Goal: Transaction & Acquisition: Purchase product/service

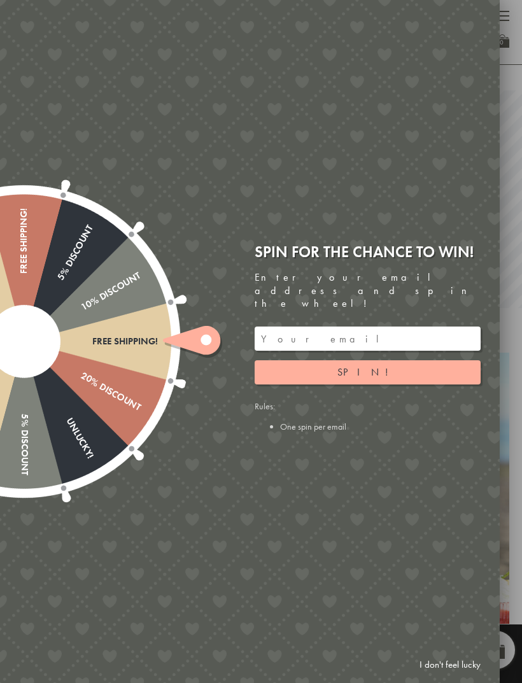
click at [402, 327] on input "email" at bounding box center [368, 339] width 226 height 24
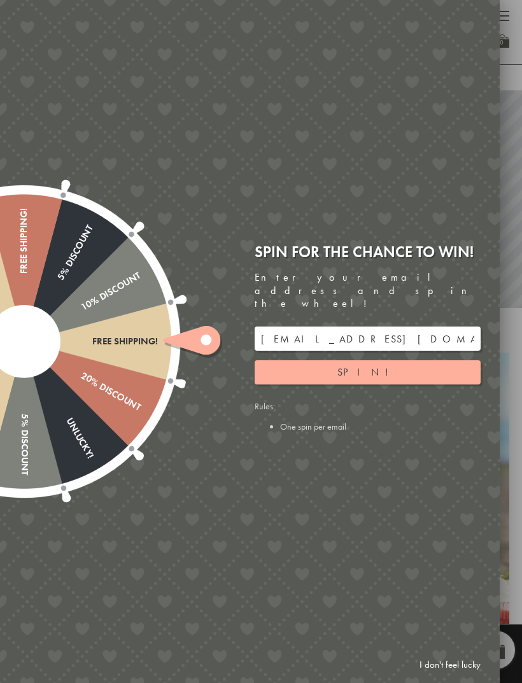
click at [399, 362] on button "Spin!" at bounding box center [368, 372] width 226 height 24
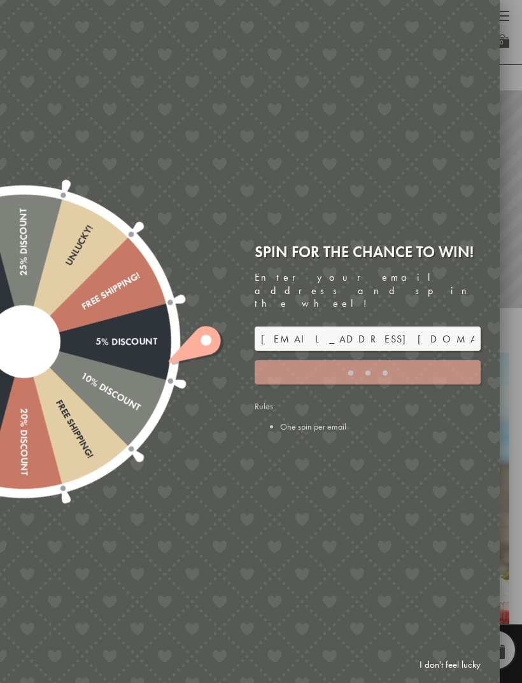
type input "GHM9BH6T"
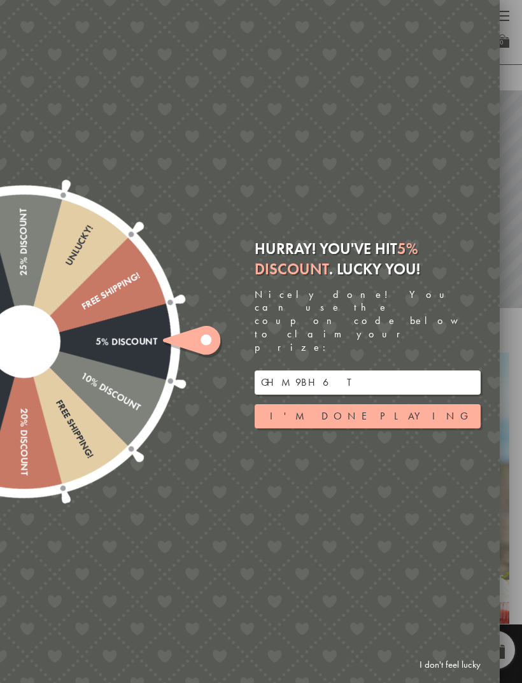
click at [512, 60] on div at bounding box center [261, 341] width 522 height 683
click at [404, 404] on button "I'm done playing" at bounding box center [368, 416] width 226 height 24
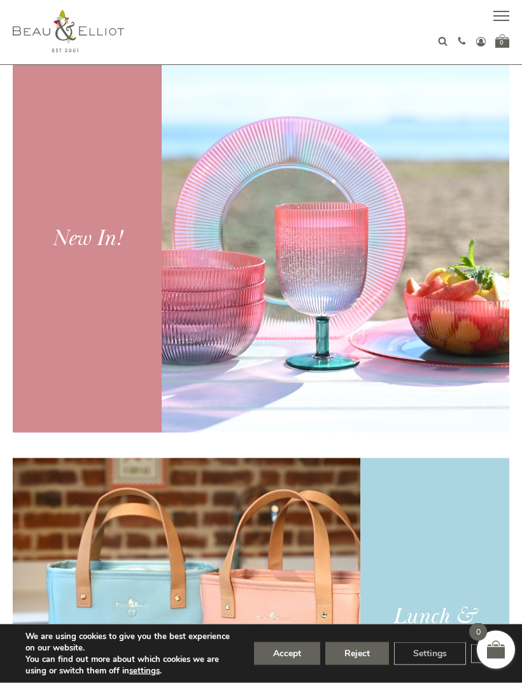
scroll to position [302, 0]
click at [284, 665] on button "Accept" at bounding box center [287, 653] width 66 height 23
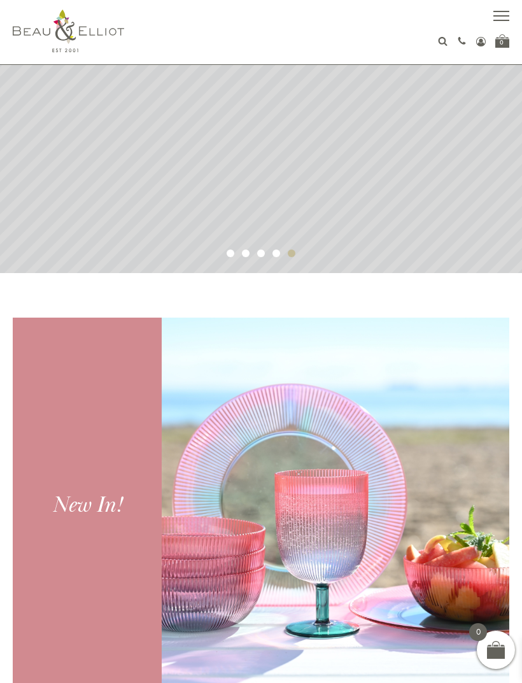
scroll to position [0, 0]
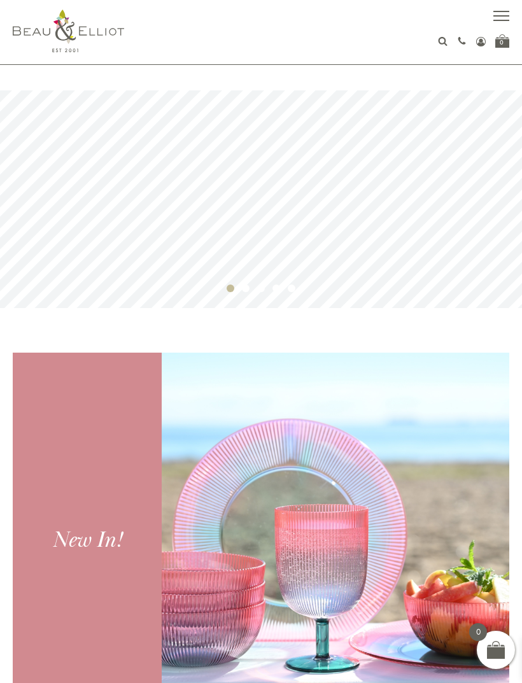
click at [271, 236] on rs-slide at bounding box center [261, 199] width 522 height 218
click at [497, 20] on span "button" at bounding box center [501, 20] width 16 height 1
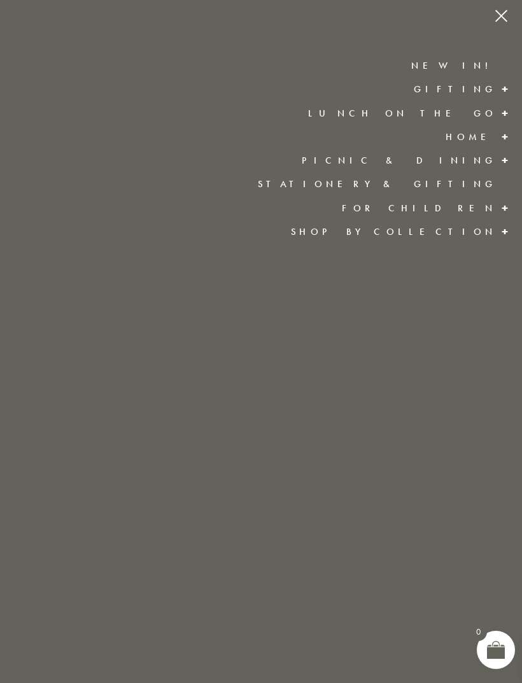
click at [495, 90] on span at bounding box center [505, 89] width 20 height 23
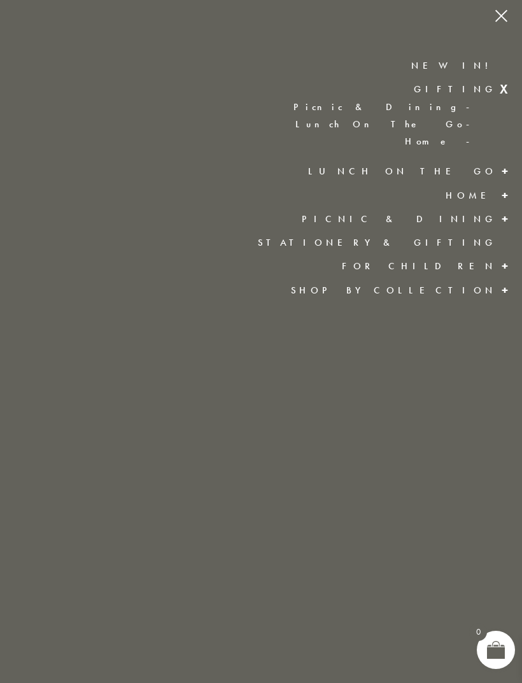
click at [461, 125] on link "Lunch On The Go" at bounding box center [254, 124] width 458 height 11
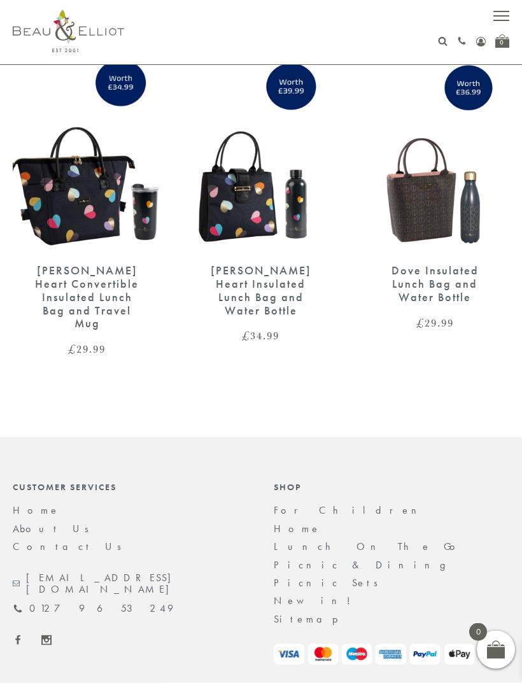
scroll to position [422, 0]
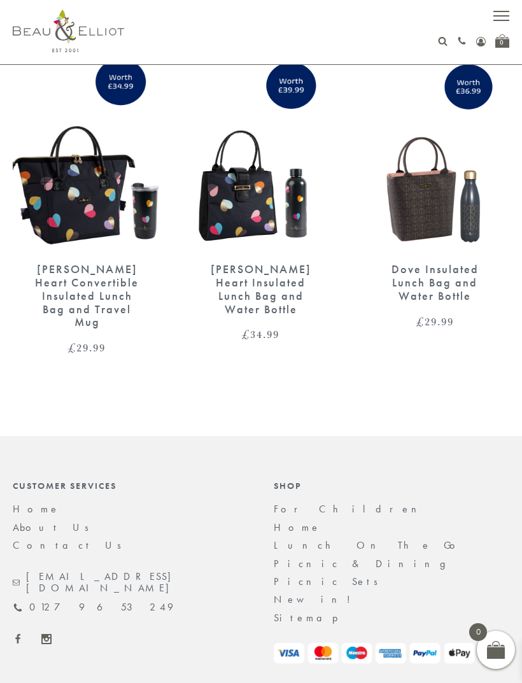
click at [98, 184] on img at bounding box center [87, 155] width 148 height 192
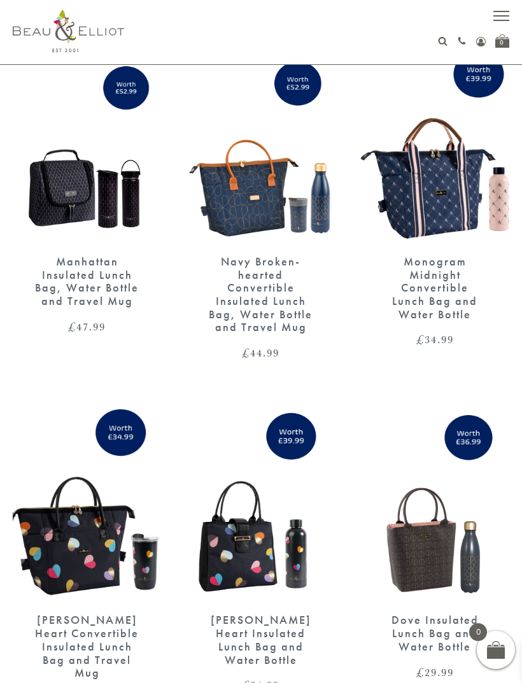
scroll to position [71, 0]
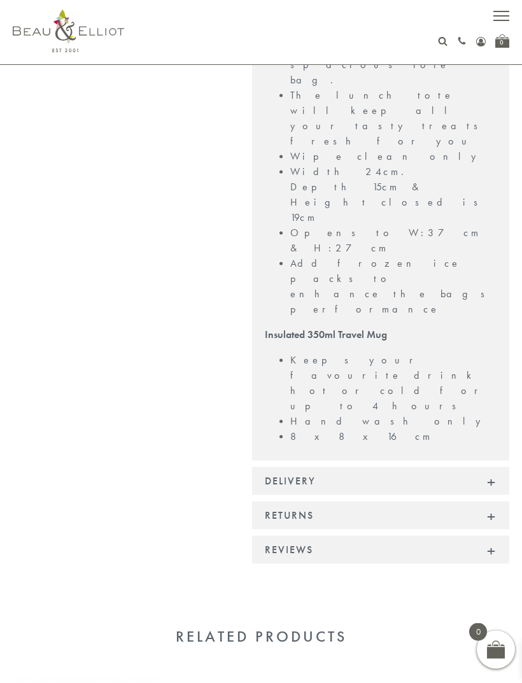
click at [491, 467] on div "Delivery" at bounding box center [380, 481] width 257 height 28
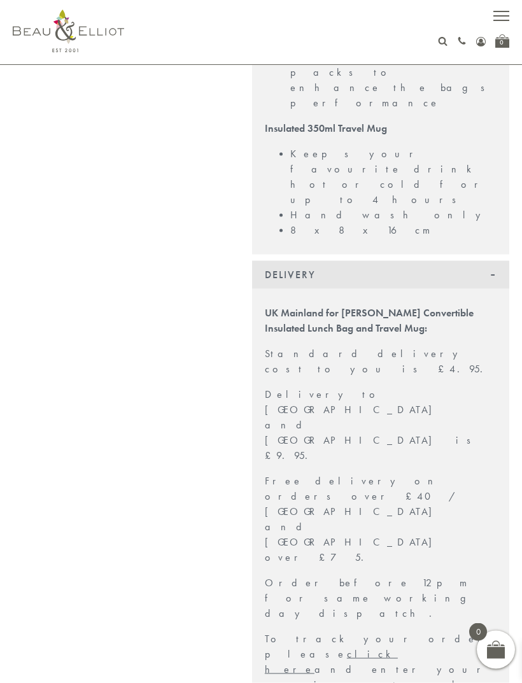
scroll to position [880, 0]
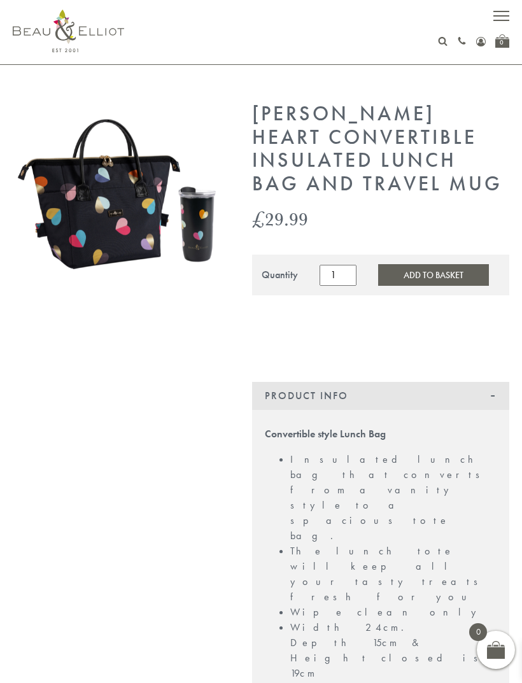
scroll to position [0, 0]
